Goal: Entertainment & Leisure: Consume media (video, audio)

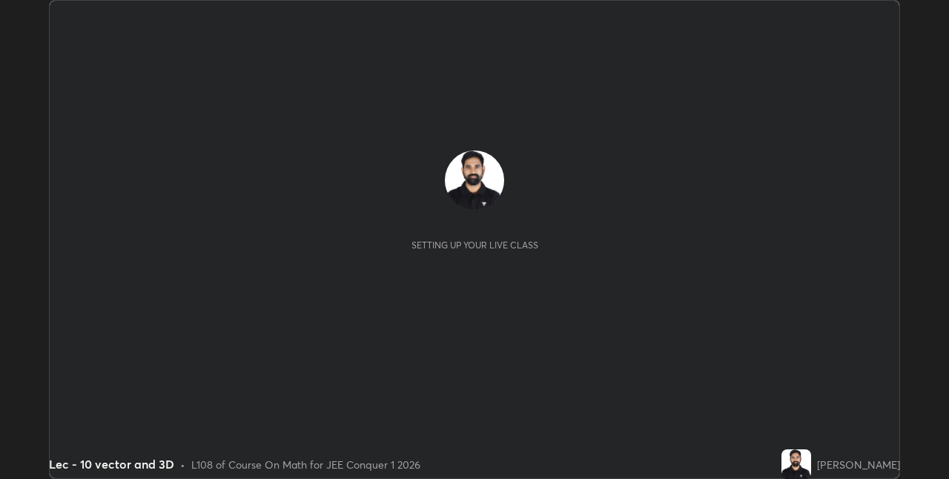
scroll to position [479, 948]
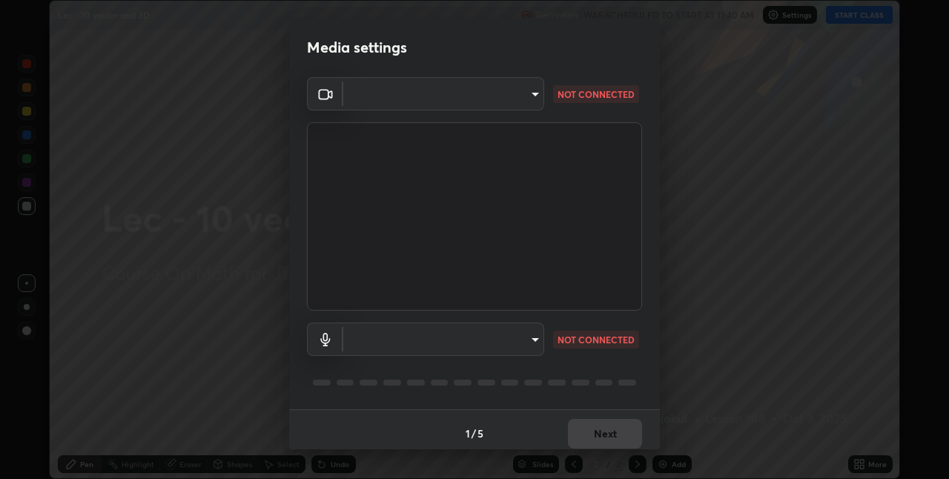
type input "e3e6fd13ef799cde5c9b7fe6f458d6ed022969fe6ce261ce3c0e119950d75ad9"
type input "default"
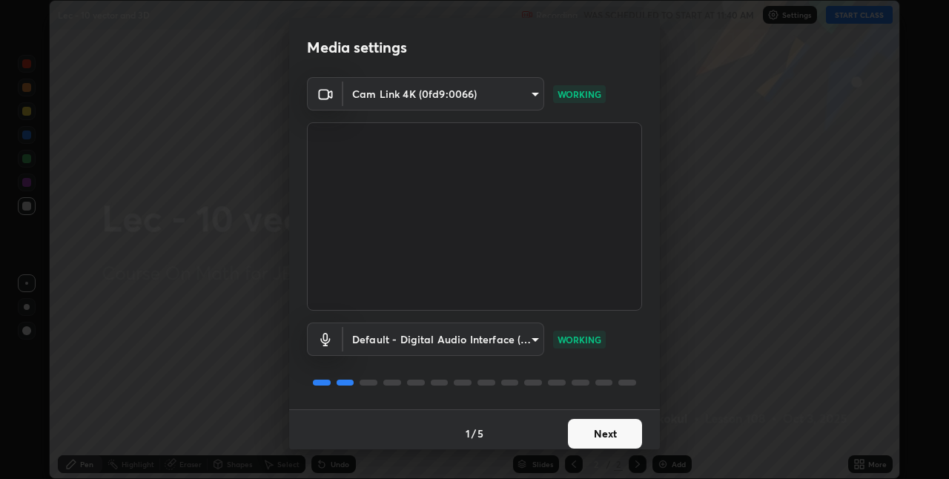
click at [587, 428] on button "Next" at bounding box center [605, 434] width 74 height 30
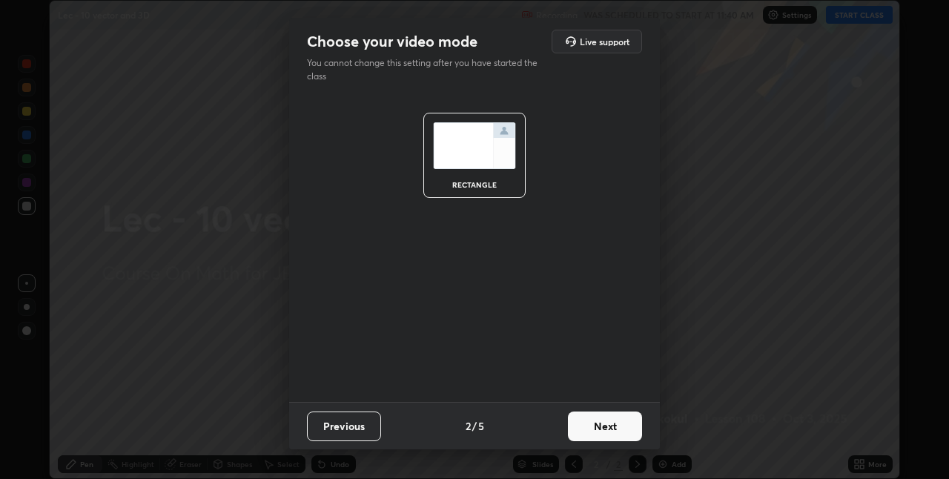
click at [588, 431] on button "Next" at bounding box center [605, 426] width 74 height 30
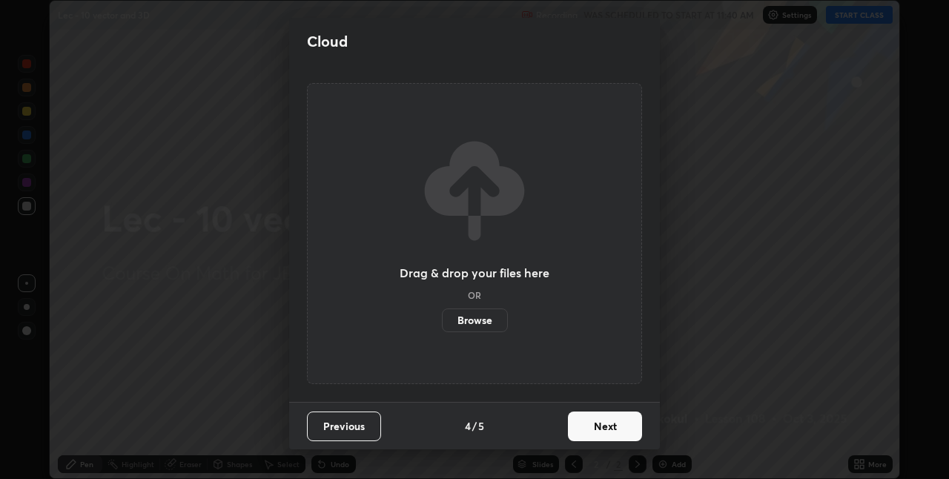
click at [591, 432] on button "Next" at bounding box center [605, 426] width 74 height 30
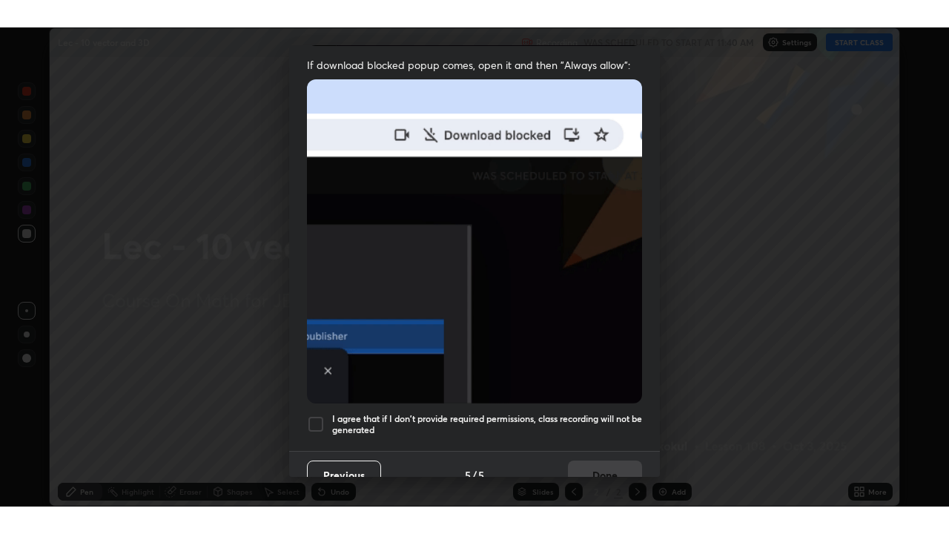
scroll to position [310, 0]
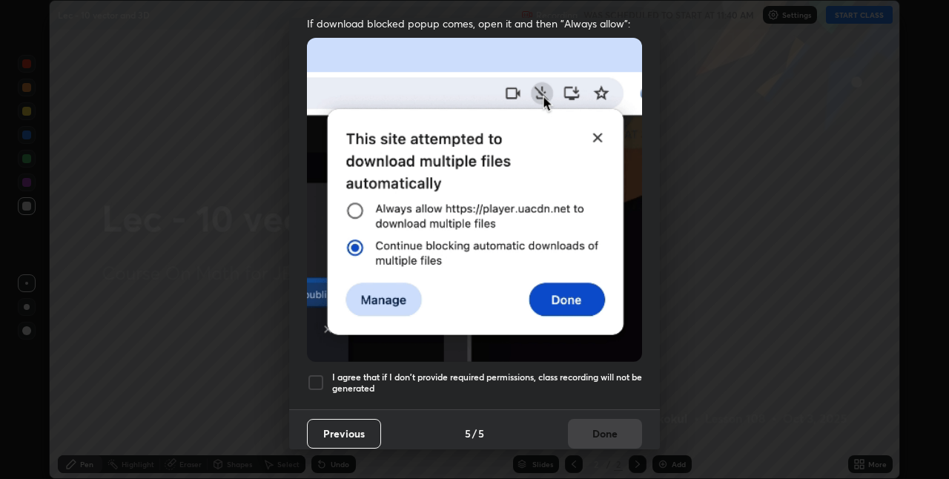
click at [570, 371] on h5 "I agree that if I don't provide required permissions, class recording will not …" at bounding box center [487, 382] width 310 height 23
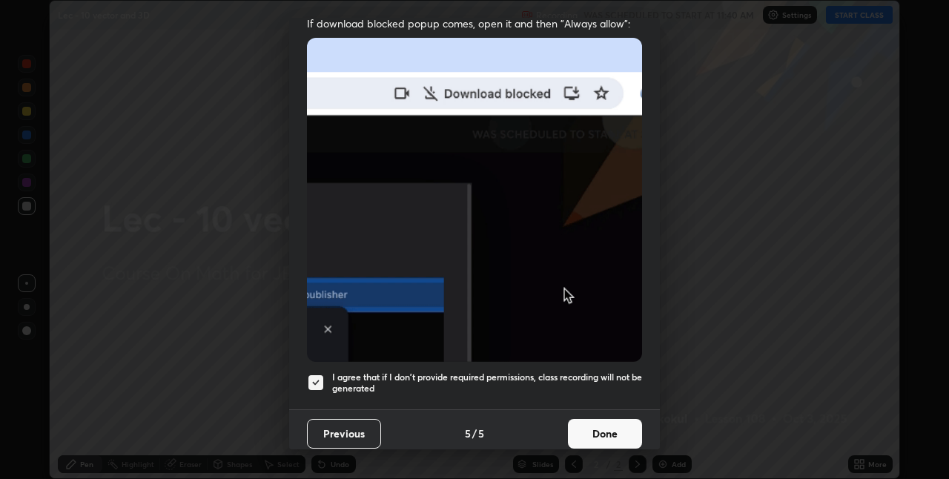
click at [586, 423] on button "Done" at bounding box center [605, 434] width 74 height 30
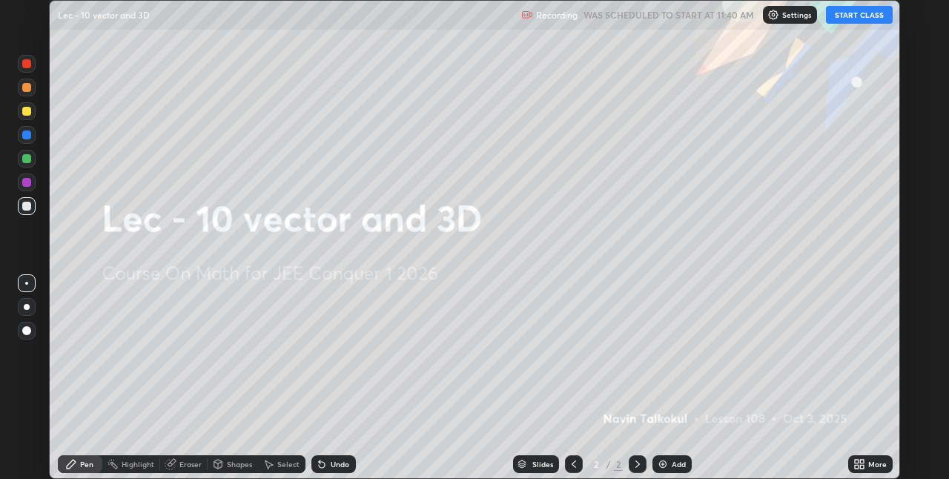
click at [848, 13] on button "START CLASS" at bounding box center [859, 15] width 67 height 18
click at [860, 458] on icon at bounding box center [859, 464] width 12 height 12
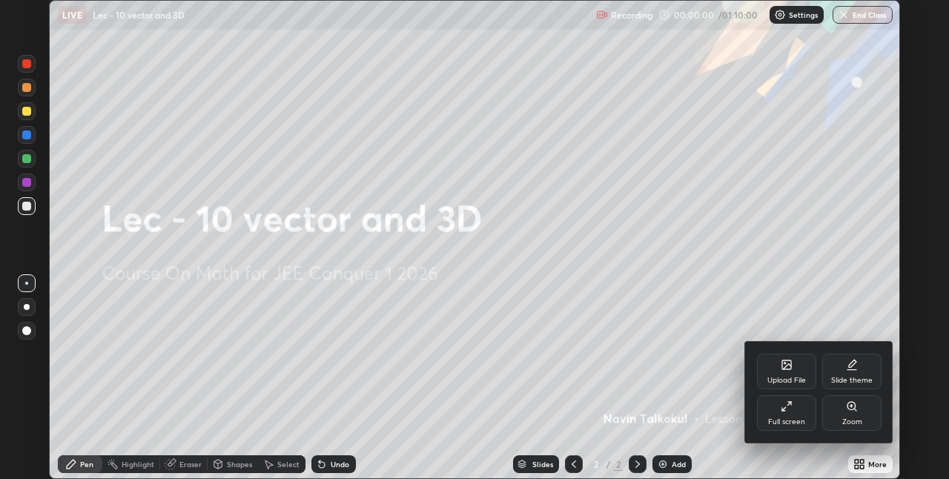
click at [782, 413] on div "Full screen" at bounding box center [786, 413] width 59 height 36
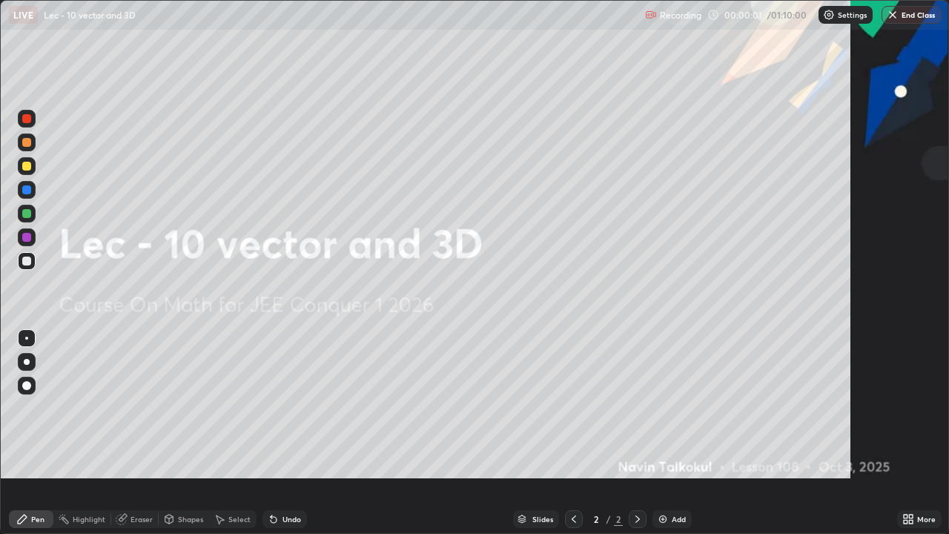
scroll to position [534, 949]
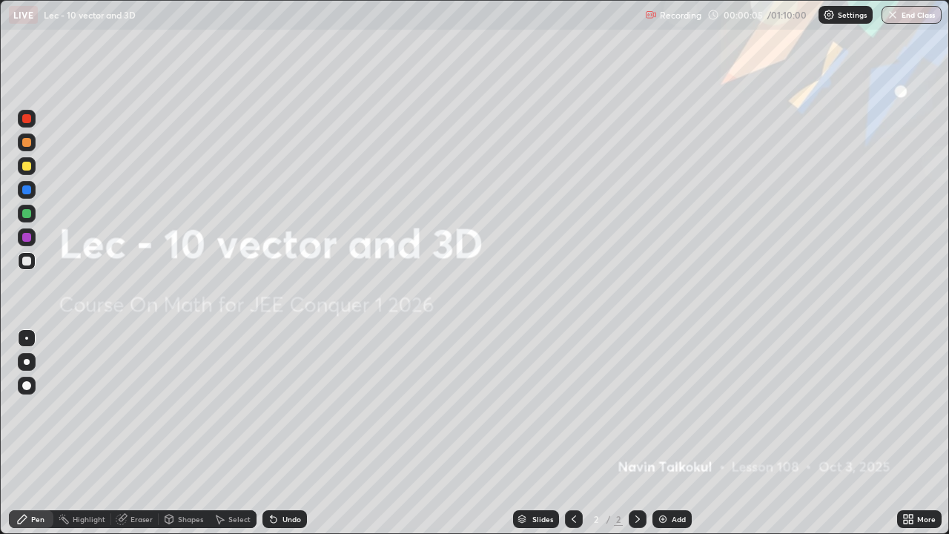
click at [672, 478] on div "Add" at bounding box center [678, 518] width 14 height 7
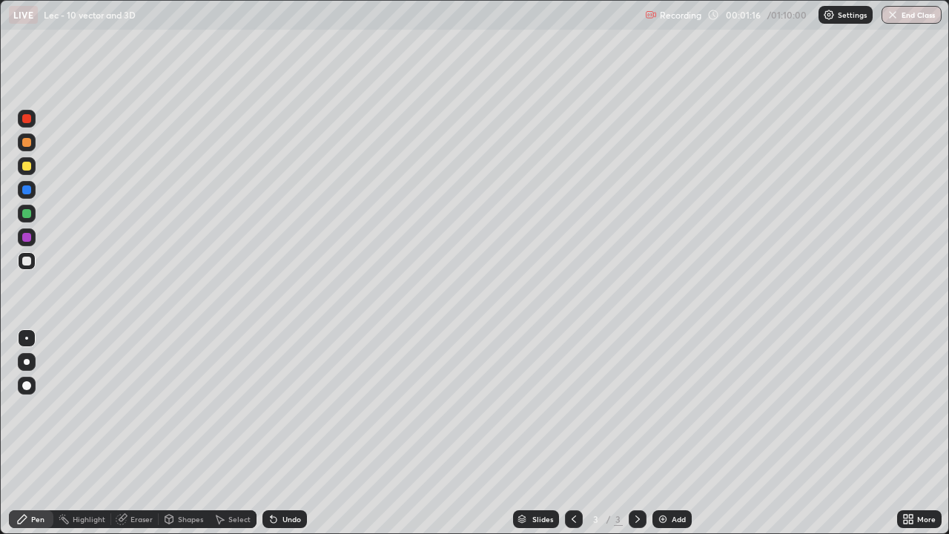
click at [288, 478] on div "Undo" at bounding box center [291, 518] width 19 height 7
click at [288, 478] on div "Undo" at bounding box center [284, 519] width 44 height 18
click at [295, 478] on div "Undo" at bounding box center [291, 518] width 19 height 7
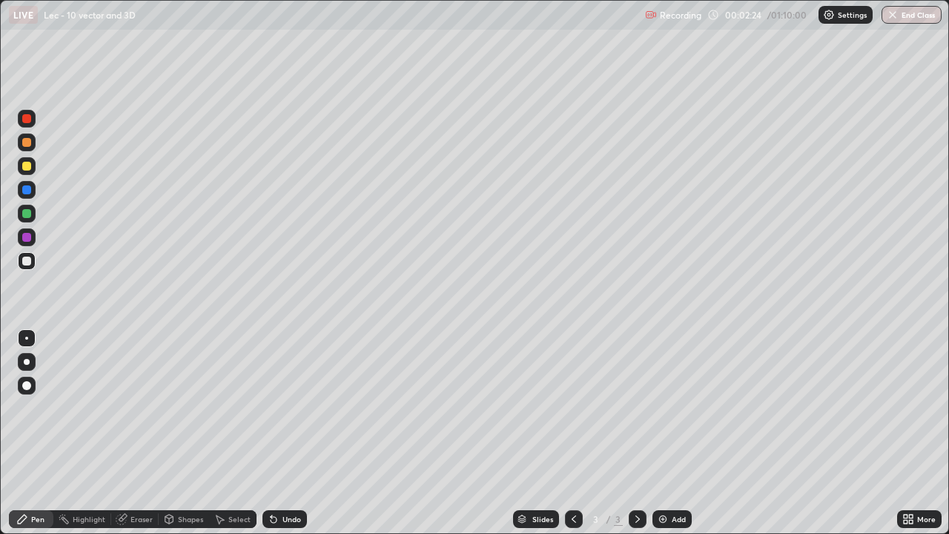
click at [282, 478] on div "Undo" at bounding box center [291, 518] width 19 height 7
click at [285, 478] on div "Undo" at bounding box center [291, 518] width 19 height 7
click at [284, 478] on div "Undo" at bounding box center [284, 519] width 44 height 18
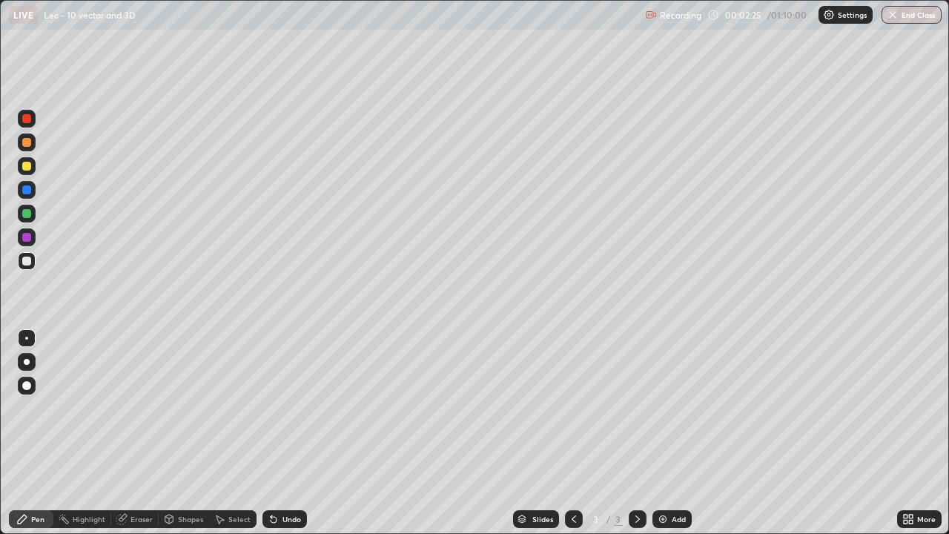
click at [284, 478] on div "Undo" at bounding box center [291, 518] width 19 height 7
click at [282, 478] on div "Undo" at bounding box center [284, 519] width 44 height 18
click at [286, 478] on div "Undo" at bounding box center [291, 518] width 19 height 7
click at [285, 478] on div "Undo" at bounding box center [291, 518] width 19 height 7
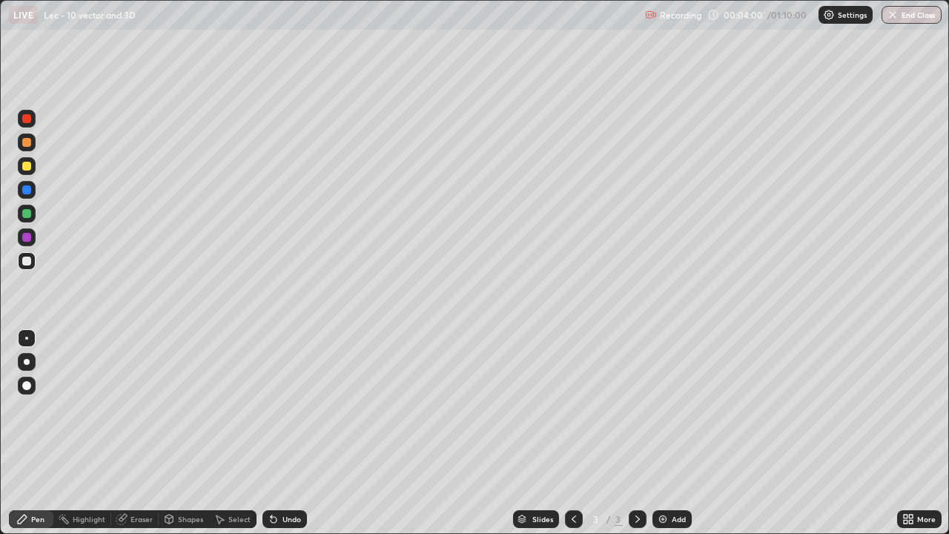
click at [291, 478] on div "Undo" at bounding box center [284, 519] width 44 height 18
click at [289, 478] on div "Undo" at bounding box center [291, 518] width 19 height 7
click at [285, 478] on div "Undo" at bounding box center [291, 518] width 19 height 7
click at [671, 478] on div "Add" at bounding box center [678, 518] width 14 height 7
click at [287, 478] on div "Undo" at bounding box center [291, 518] width 19 height 7
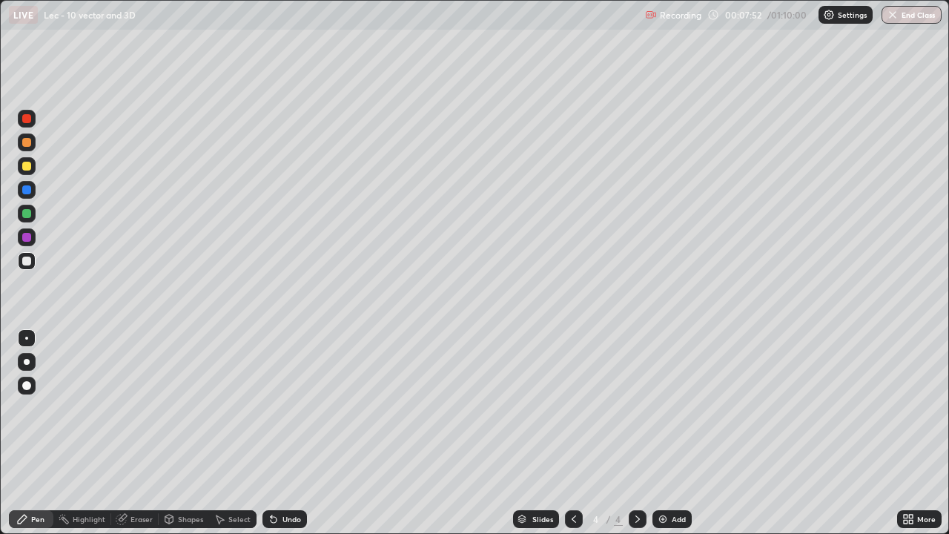
click at [287, 478] on div "Undo" at bounding box center [291, 518] width 19 height 7
click at [284, 478] on div "Undo" at bounding box center [291, 518] width 19 height 7
click at [637, 478] on div at bounding box center [638, 519] width 18 height 30
click at [667, 478] on img at bounding box center [663, 519] width 12 height 12
click at [291, 478] on div "Undo" at bounding box center [291, 518] width 19 height 7
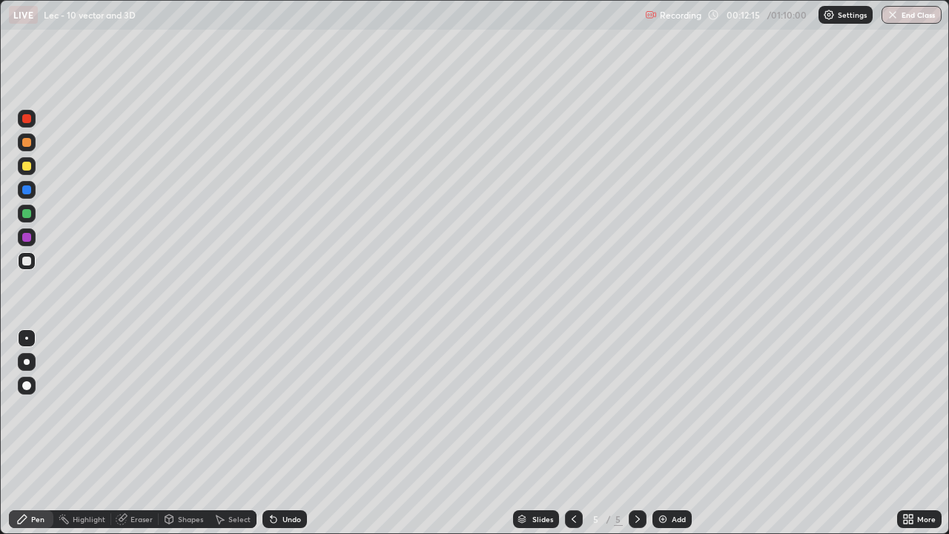
click at [291, 478] on div "Undo" at bounding box center [291, 518] width 19 height 7
click at [288, 478] on div "Undo" at bounding box center [291, 518] width 19 height 7
click at [286, 478] on div "Undo" at bounding box center [291, 518] width 19 height 7
click at [284, 478] on div "Undo" at bounding box center [291, 518] width 19 height 7
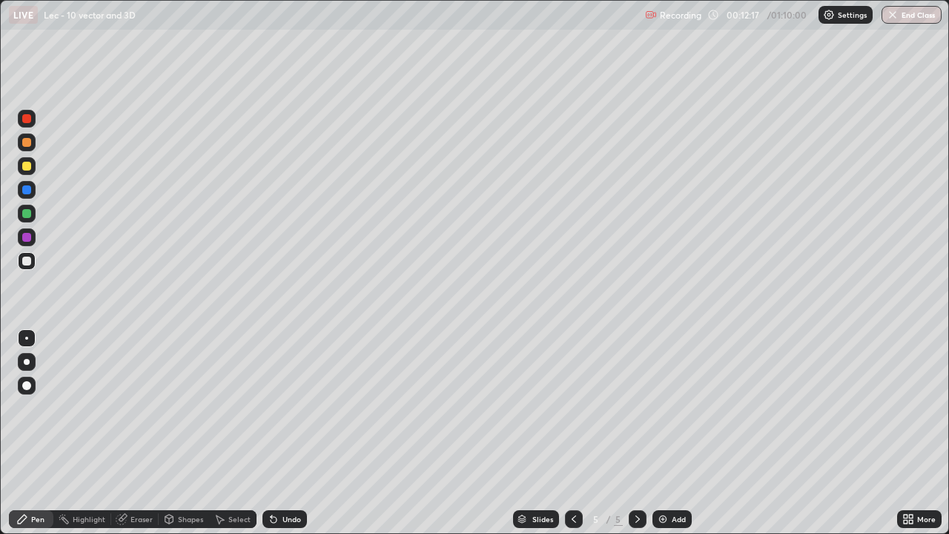
click at [294, 478] on div "Undo" at bounding box center [291, 518] width 19 height 7
click at [254, 478] on div "Select" at bounding box center [232, 519] width 47 height 18
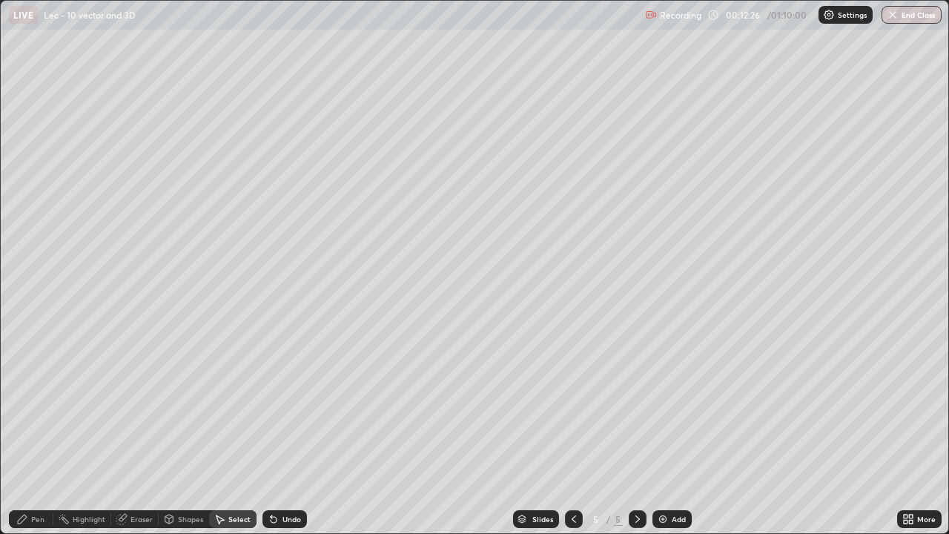
click at [276, 478] on icon at bounding box center [274, 519] width 12 height 12
click at [880, 242] on div "0 ° Undo Copy Duplicate Duplicate to new slide Delete" at bounding box center [474, 267] width 947 height 532
click at [879, 247] on div "0 ° Undo Copy Duplicate Duplicate to new slide Delete" at bounding box center [474, 267] width 947 height 532
click at [29, 478] on div "Pen" at bounding box center [31, 519] width 44 height 18
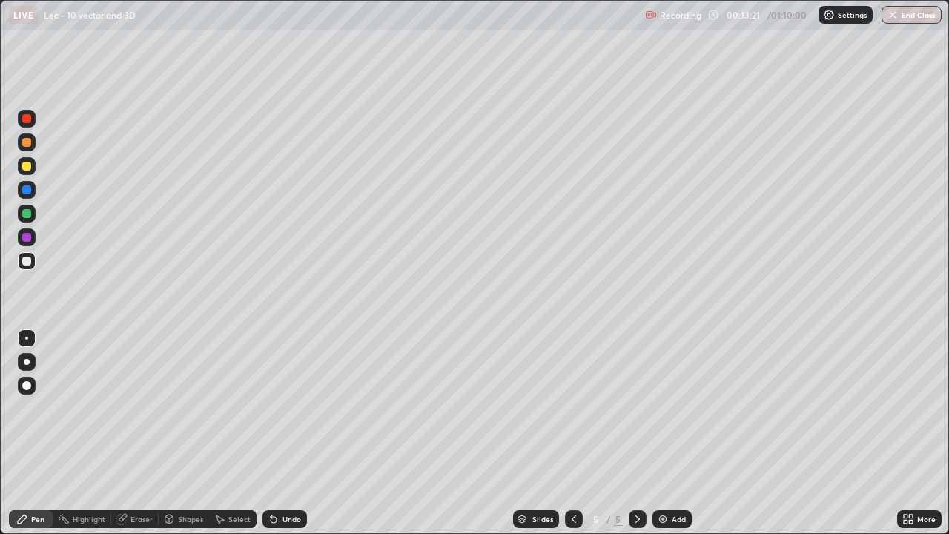
click at [572, 478] on icon at bounding box center [574, 519] width 12 height 12
click at [636, 478] on icon at bounding box center [637, 519] width 12 height 12
click at [674, 478] on div "Add" at bounding box center [678, 518] width 14 height 7
click at [291, 478] on div "Undo" at bounding box center [284, 519] width 44 height 18
click at [291, 478] on div "Undo" at bounding box center [291, 518] width 19 height 7
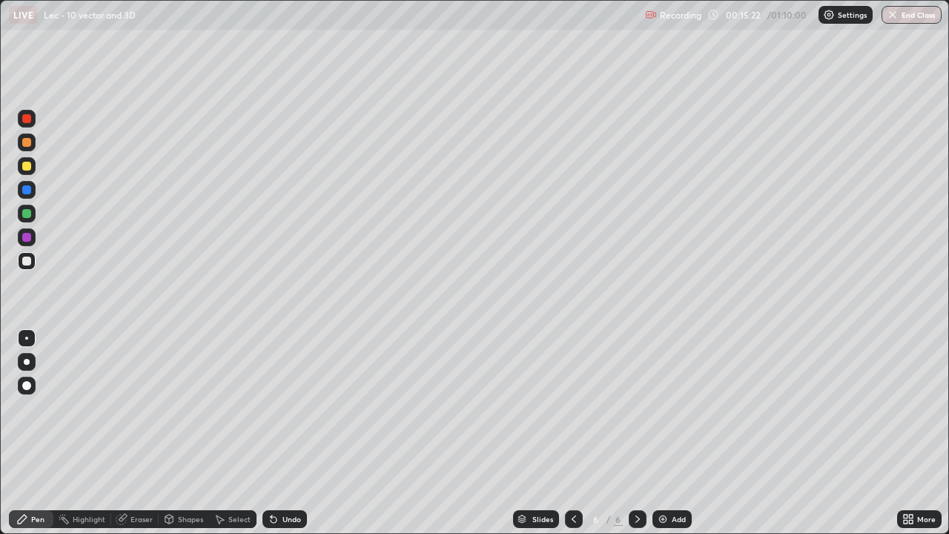
click at [289, 478] on div "Undo" at bounding box center [291, 518] width 19 height 7
click at [285, 478] on div "Undo" at bounding box center [291, 518] width 19 height 7
click at [282, 478] on div "Undo" at bounding box center [291, 518] width 19 height 7
click at [570, 478] on icon at bounding box center [574, 519] width 12 height 12
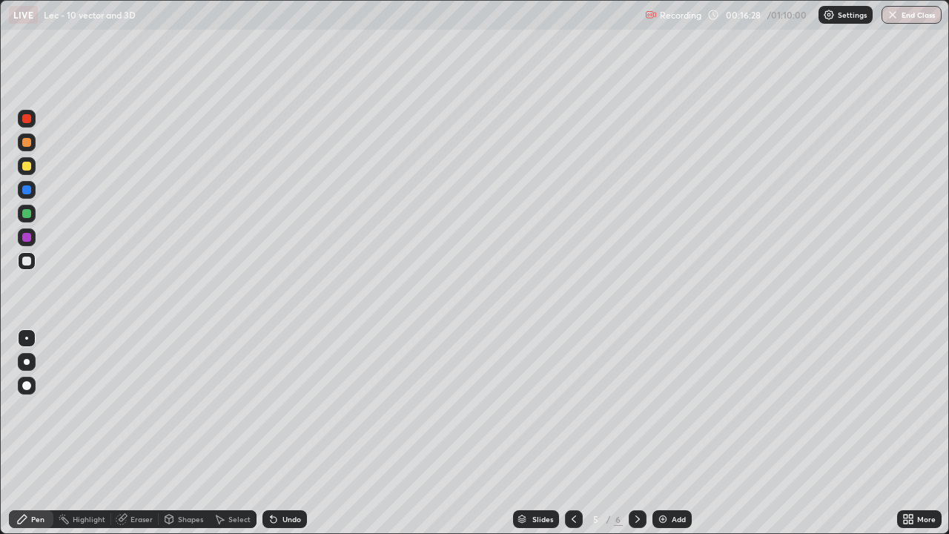
click at [631, 478] on div at bounding box center [638, 519] width 18 height 18
click at [282, 478] on div "Undo" at bounding box center [291, 518] width 19 height 7
click at [276, 478] on div "Undo" at bounding box center [284, 519] width 44 height 18
click at [273, 478] on icon at bounding box center [274, 519] width 12 height 12
click at [674, 478] on div "Add" at bounding box center [678, 518] width 14 height 7
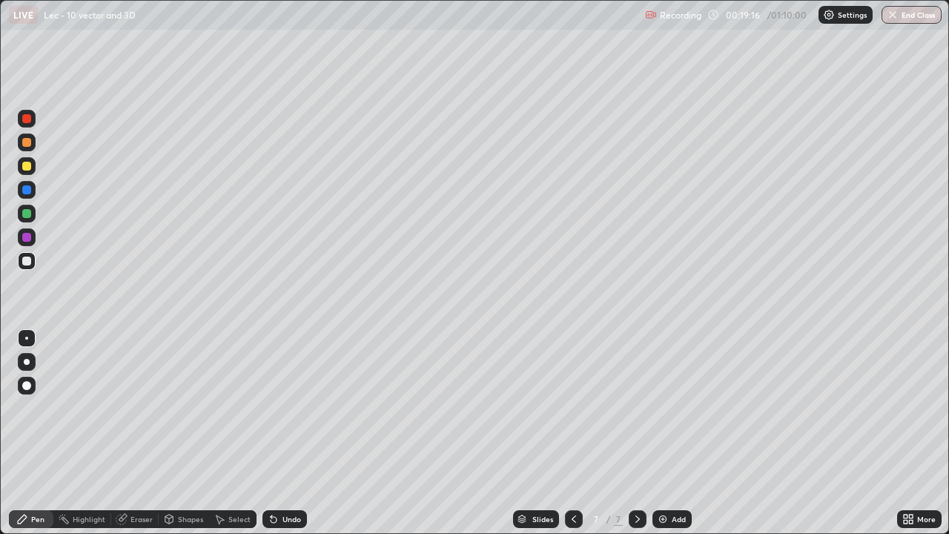
click at [271, 478] on icon at bounding box center [274, 520] width 6 height 6
click at [572, 478] on icon at bounding box center [574, 519] width 12 height 12
click at [636, 478] on icon at bounding box center [637, 519] width 12 height 12
click at [572, 478] on icon at bounding box center [574, 519] width 12 height 12
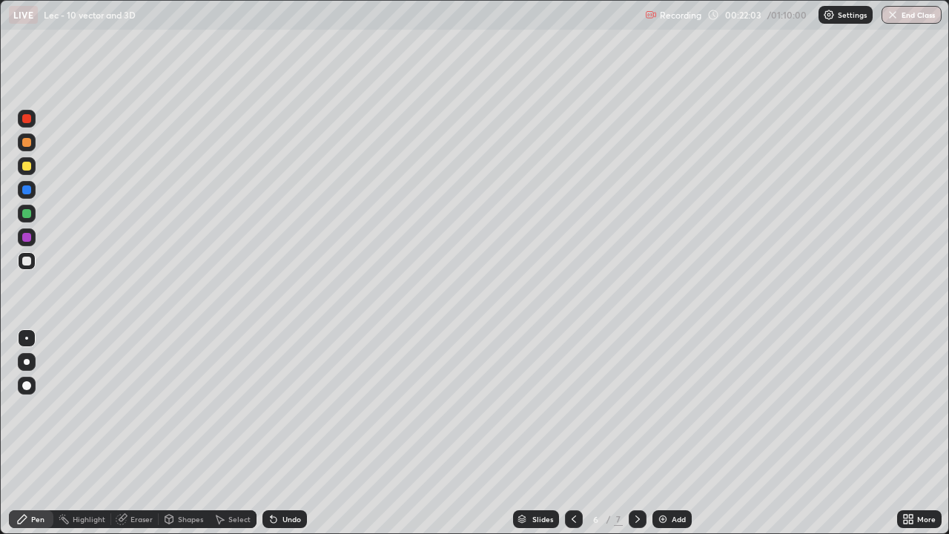
click at [671, 478] on div "Add" at bounding box center [678, 518] width 14 height 7
click at [636, 478] on icon at bounding box center [637, 519] width 12 height 12
click at [637, 478] on icon at bounding box center [637, 519] width 12 height 12
click at [299, 478] on div "Undo" at bounding box center [284, 519] width 44 height 18
click at [302, 478] on div "Undo" at bounding box center [284, 519] width 44 height 18
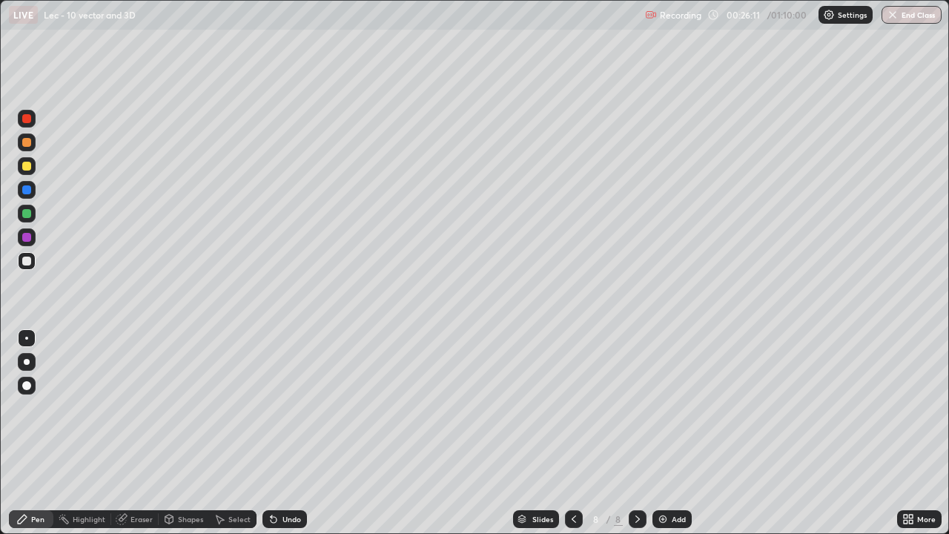
click at [671, 478] on div "Add" at bounding box center [678, 518] width 14 height 7
click at [291, 478] on div "Undo" at bounding box center [284, 519] width 44 height 18
click at [38, 367] on div at bounding box center [27, 362] width 24 height 24
click at [71, 478] on div "Highlight" at bounding box center [82, 519] width 58 height 30
click at [291, 478] on div "Undo" at bounding box center [291, 518] width 19 height 7
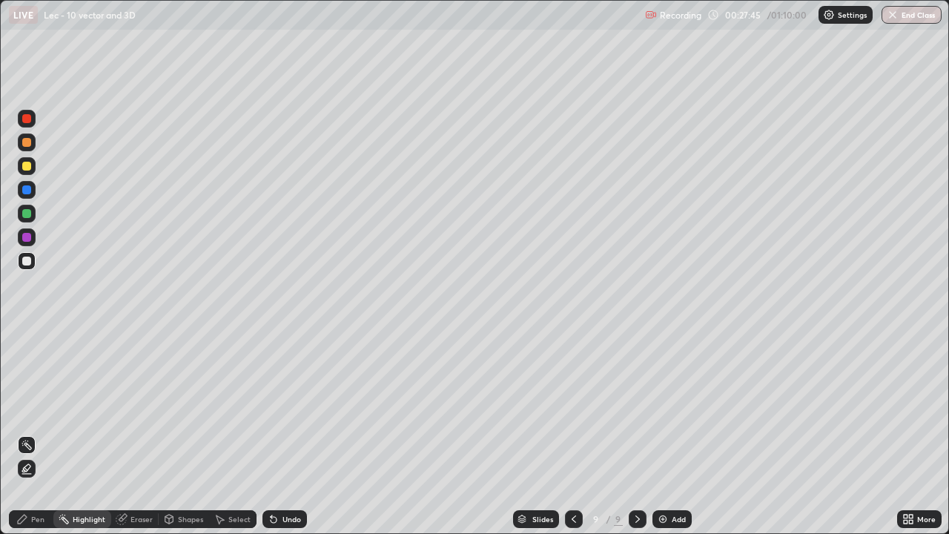
click at [27, 445] on icon at bounding box center [27, 445] width 12 height 12
click at [32, 478] on div "Pen" at bounding box center [37, 518] width 13 height 7
click at [287, 478] on div "Undo" at bounding box center [291, 518] width 19 height 7
click at [660, 478] on img at bounding box center [663, 519] width 12 height 12
click at [568, 478] on div at bounding box center [573, 519] width 18 height 18
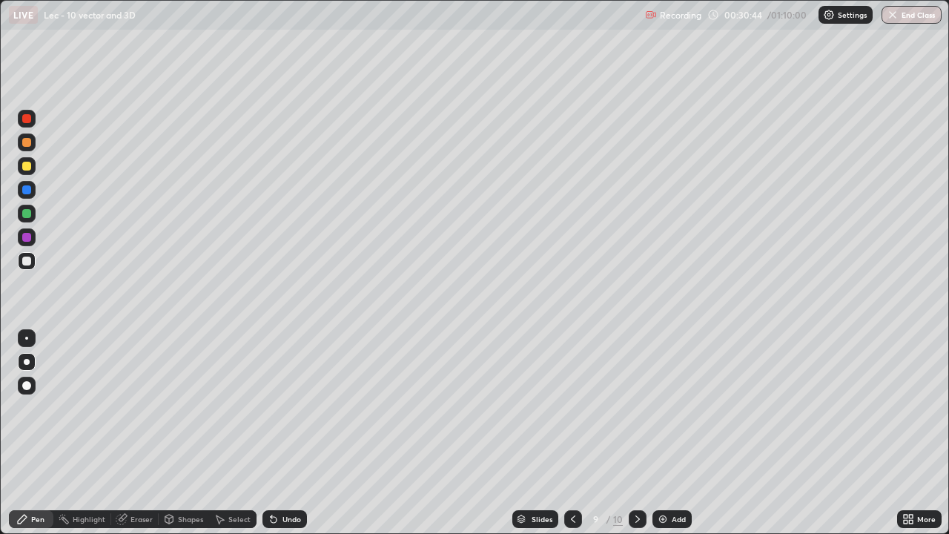
click at [636, 478] on icon at bounding box center [637, 519] width 12 height 12
click at [296, 478] on div "Undo" at bounding box center [291, 518] width 19 height 7
click at [291, 478] on div "Undo" at bounding box center [291, 518] width 19 height 7
click at [571, 478] on icon at bounding box center [573, 519] width 12 height 12
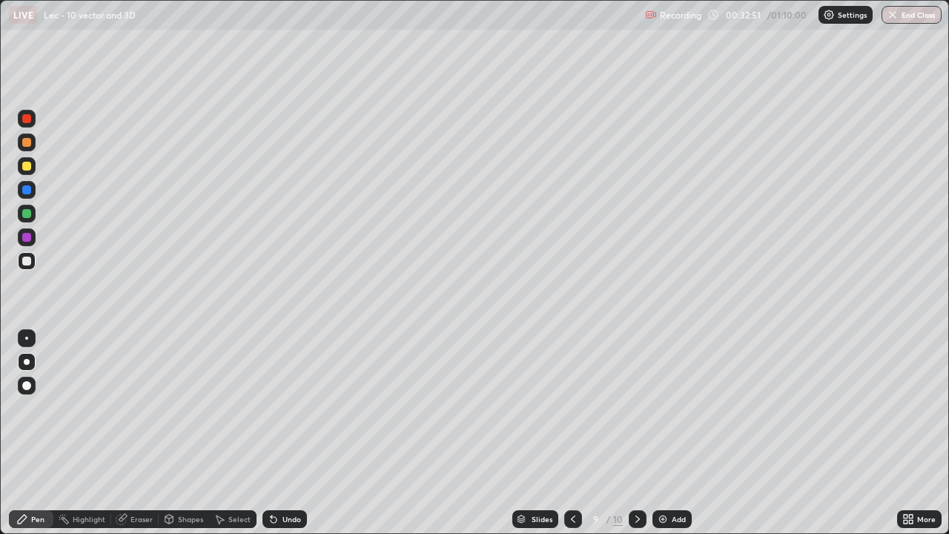
click at [636, 478] on icon at bounding box center [637, 519] width 12 height 12
click at [568, 478] on icon at bounding box center [573, 519] width 12 height 12
click at [636, 478] on icon at bounding box center [637, 519] width 12 height 12
click at [670, 478] on div "Add" at bounding box center [671, 519] width 39 height 18
click at [279, 478] on div "Undo" at bounding box center [284, 519] width 44 height 18
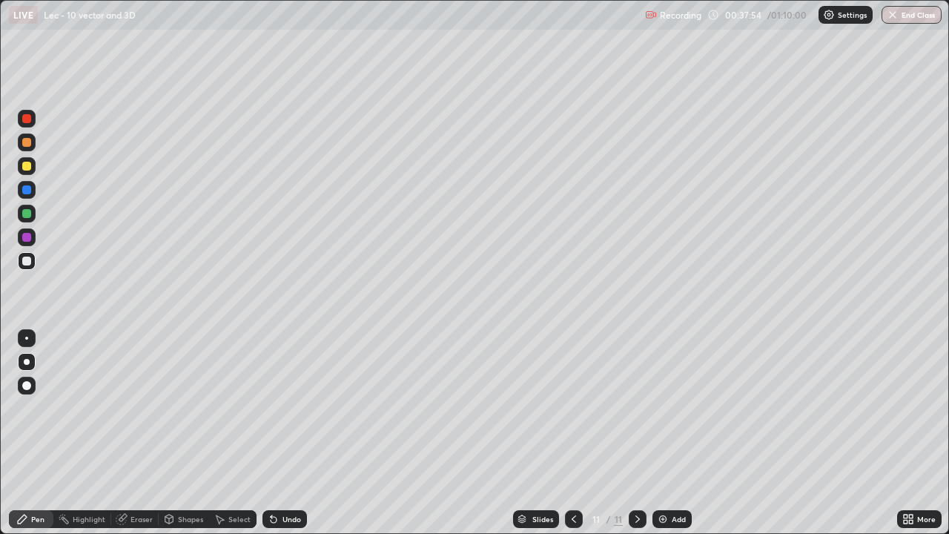
click at [282, 478] on div "Undo" at bounding box center [284, 519] width 44 height 18
click at [276, 478] on div "Undo" at bounding box center [284, 519] width 44 height 18
click at [273, 478] on icon at bounding box center [274, 520] width 6 height 6
click at [271, 478] on div "Undo" at bounding box center [284, 519] width 44 height 18
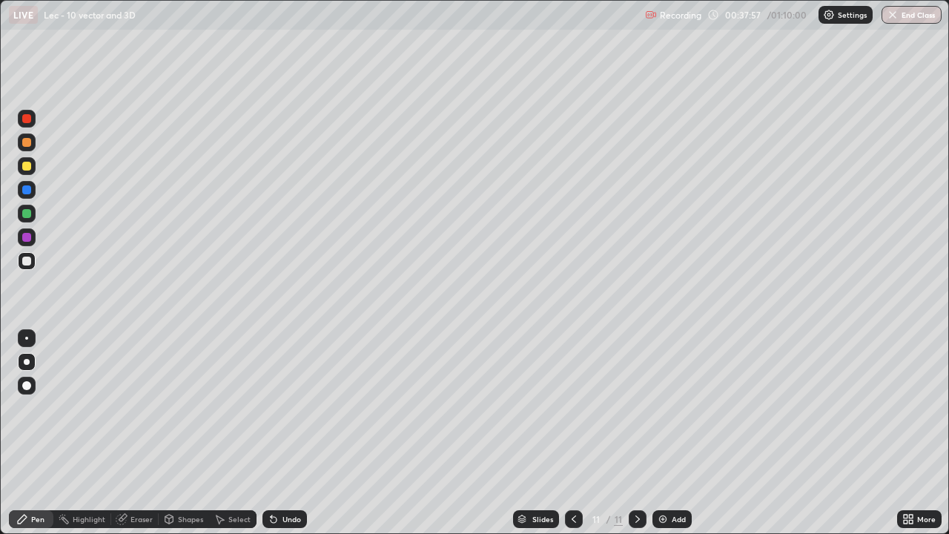
click at [270, 478] on div "Undo" at bounding box center [284, 519] width 44 height 18
click at [269, 478] on div "Undo" at bounding box center [284, 519] width 44 height 18
click at [282, 478] on div "Undo" at bounding box center [291, 518] width 19 height 7
click at [282, 478] on div "Undo" at bounding box center [284, 519] width 44 height 18
click at [287, 478] on div "Undo" at bounding box center [291, 518] width 19 height 7
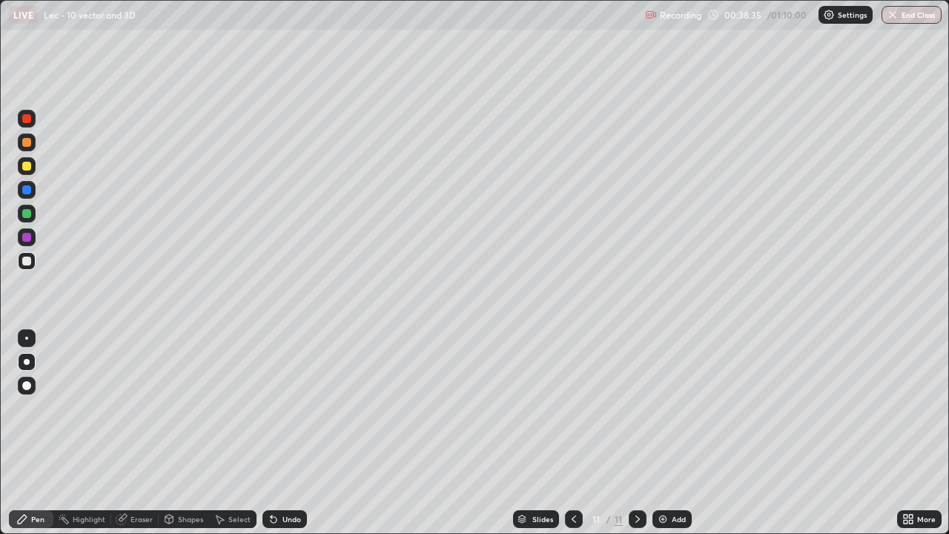
click at [285, 478] on div "Undo" at bounding box center [284, 519] width 44 height 18
click at [285, 478] on div "Undo" at bounding box center [291, 518] width 19 height 7
click at [282, 478] on div "Undo" at bounding box center [291, 518] width 19 height 7
click at [282, 478] on div "Undo" at bounding box center [284, 519] width 44 height 18
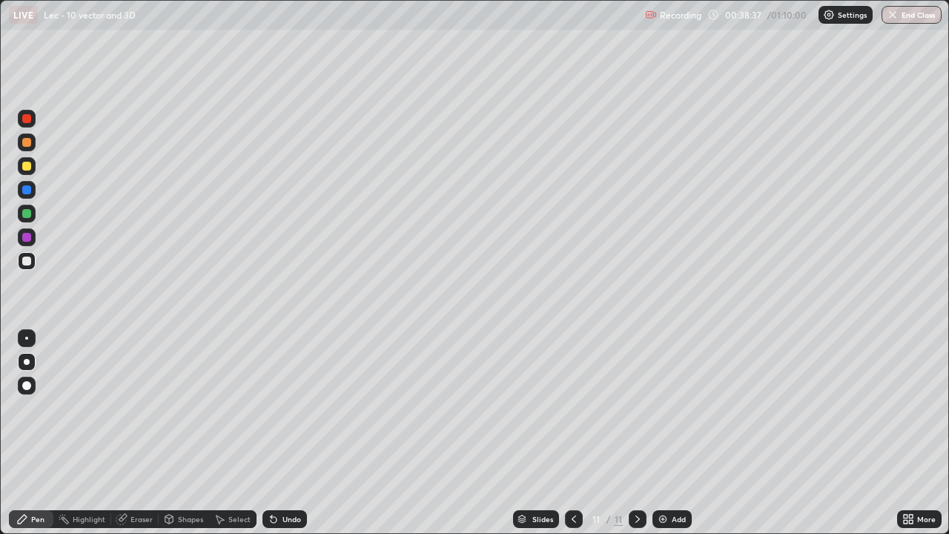
click at [282, 478] on div "Undo" at bounding box center [284, 519] width 44 height 18
click at [289, 478] on div "Undo" at bounding box center [291, 518] width 19 height 7
click at [229, 478] on div "Select" at bounding box center [239, 518] width 22 height 7
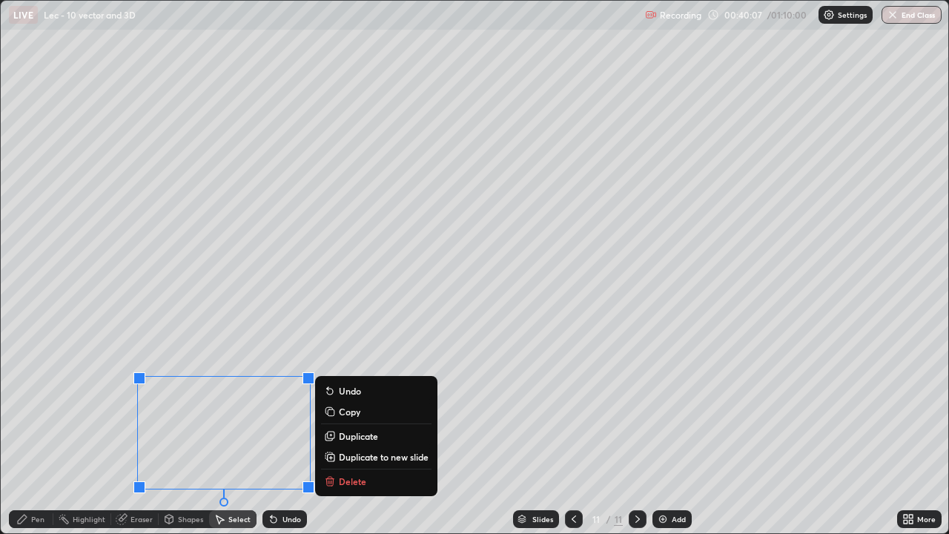
click at [345, 478] on p "Delete" at bounding box center [352, 481] width 27 height 12
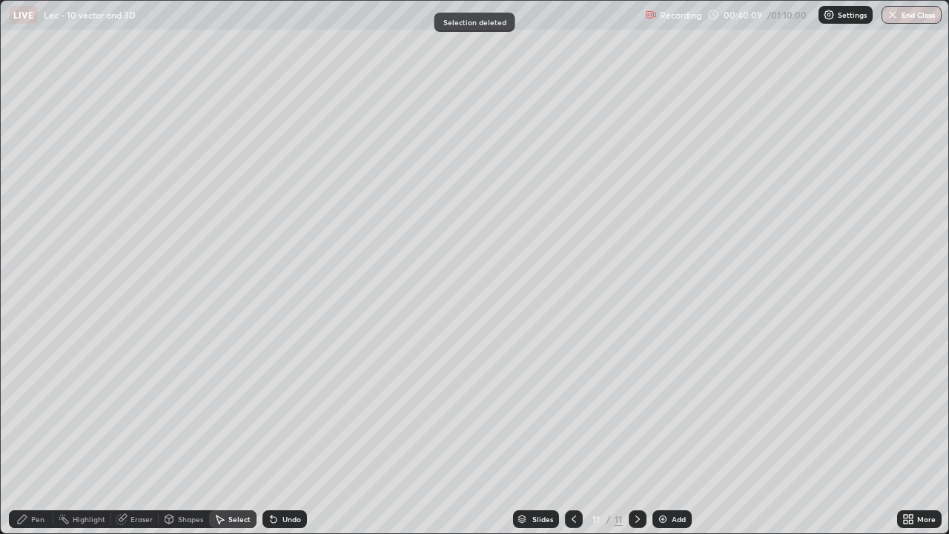
click at [36, 478] on div "Pen" at bounding box center [31, 519] width 44 height 18
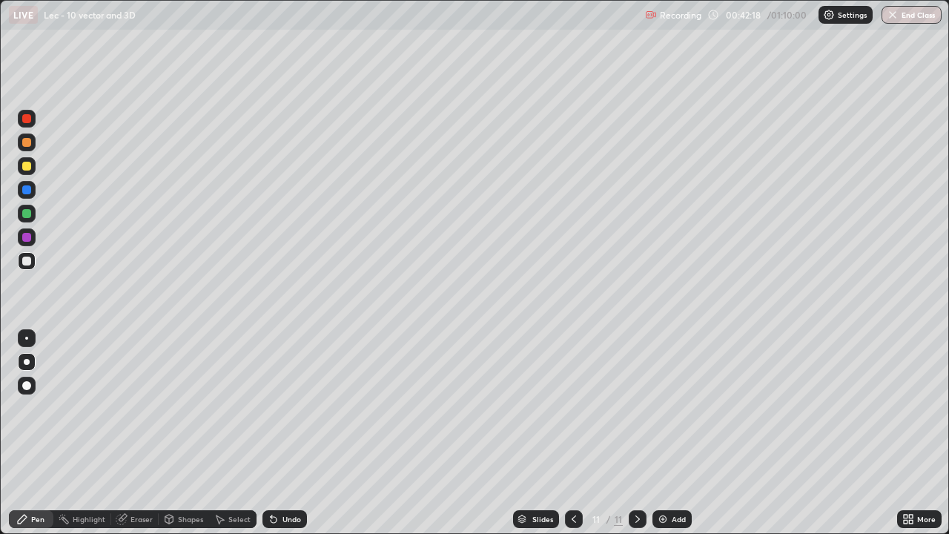
click at [565, 478] on div at bounding box center [574, 519] width 18 height 18
click at [636, 478] on icon at bounding box center [637, 519] width 12 height 12
click at [636, 478] on icon at bounding box center [637, 518] width 4 height 7
click at [667, 478] on div "Add" at bounding box center [671, 519] width 39 height 18
click at [293, 478] on div "Undo" at bounding box center [291, 518] width 19 height 7
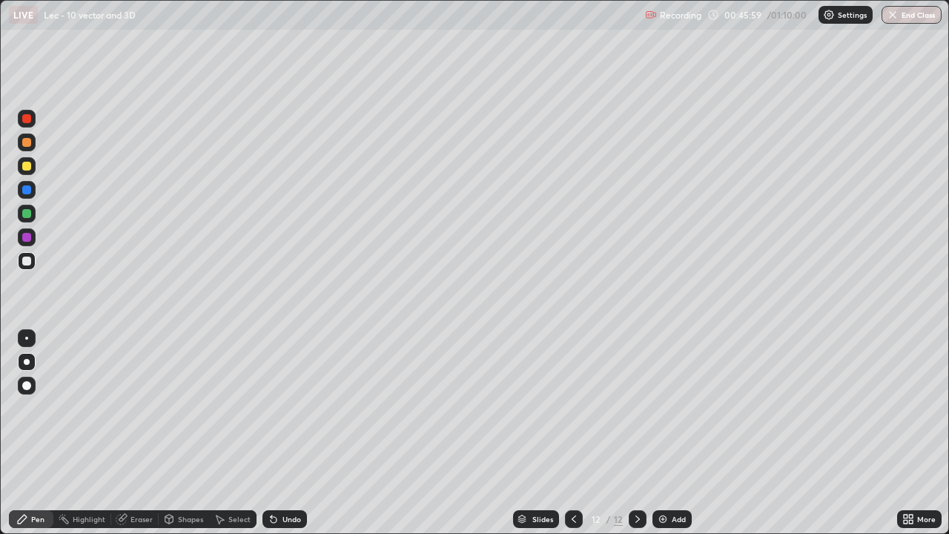
click at [288, 478] on div "Undo" at bounding box center [291, 518] width 19 height 7
click at [293, 478] on div "Undo" at bounding box center [291, 518] width 19 height 7
click at [292, 478] on div "Undo" at bounding box center [284, 519] width 44 height 18
click at [288, 478] on div "Undo" at bounding box center [291, 518] width 19 height 7
click at [285, 478] on div "Undo" at bounding box center [284, 519] width 44 height 18
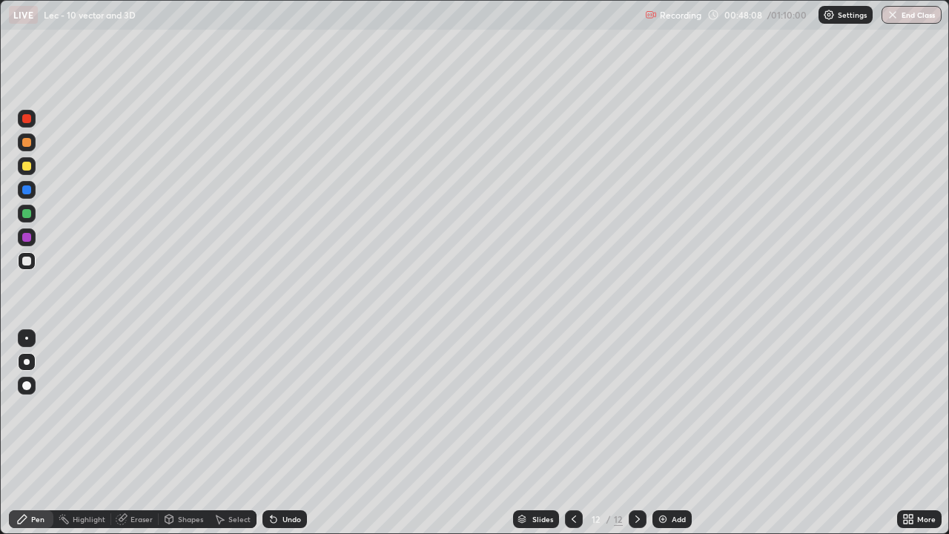
click at [667, 478] on img at bounding box center [663, 519] width 12 height 12
click at [573, 478] on icon at bounding box center [574, 519] width 12 height 12
click at [636, 478] on icon at bounding box center [637, 519] width 12 height 12
click at [571, 478] on icon at bounding box center [574, 519] width 12 height 12
click at [635, 478] on icon at bounding box center [637, 518] width 4 height 7
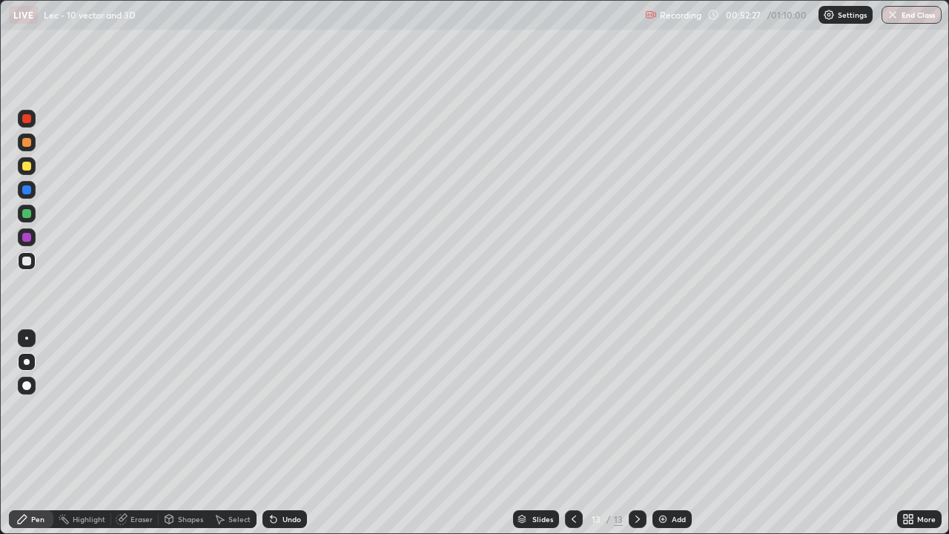
click at [674, 478] on div "Add" at bounding box center [678, 518] width 14 height 7
click at [28, 239] on div at bounding box center [26, 237] width 9 height 9
click at [27, 170] on div at bounding box center [26, 166] width 9 height 9
click at [32, 265] on div at bounding box center [27, 261] width 18 height 18
click at [571, 478] on icon at bounding box center [574, 519] width 12 height 12
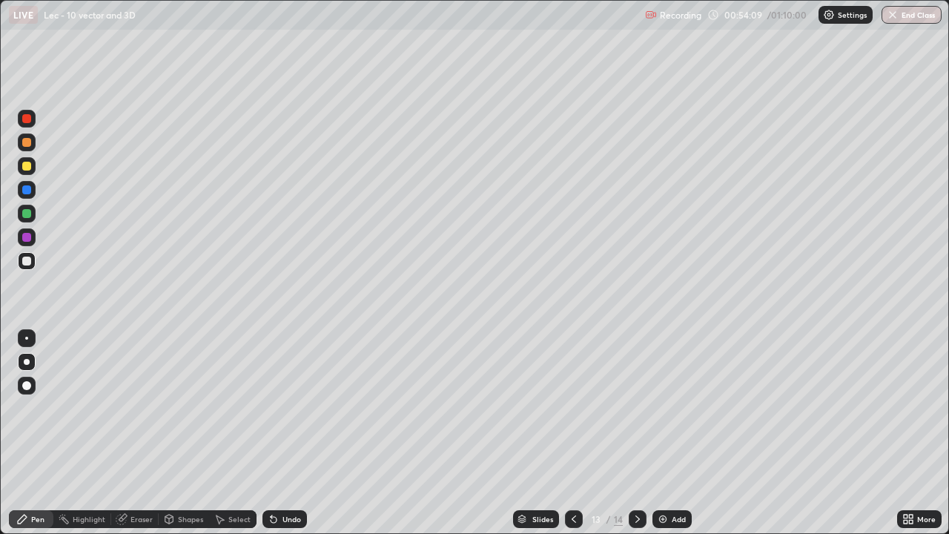
click at [572, 478] on icon at bounding box center [574, 519] width 12 height 12
click at [634, 478] on icon at bounding box center [637, 519] width 12 height 12
click at [897, 19] on img "button" at bounding box center [892, 15] width 12 height 12
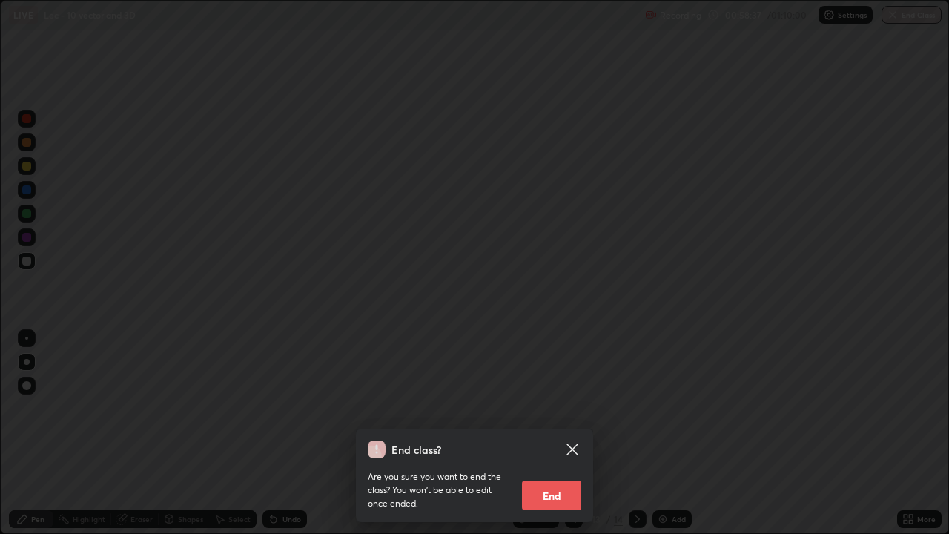
click at [568, 478] on button "End" at bounding box center [551, 495] width 59 height 30
